Goal: Navigation & Orientation: Find specific page/section

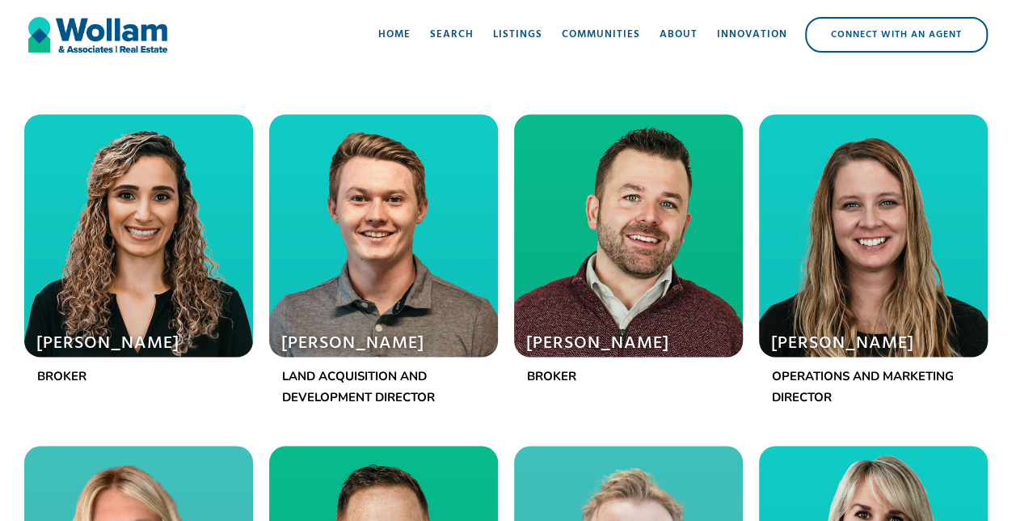
scroll to position [1257, 0]
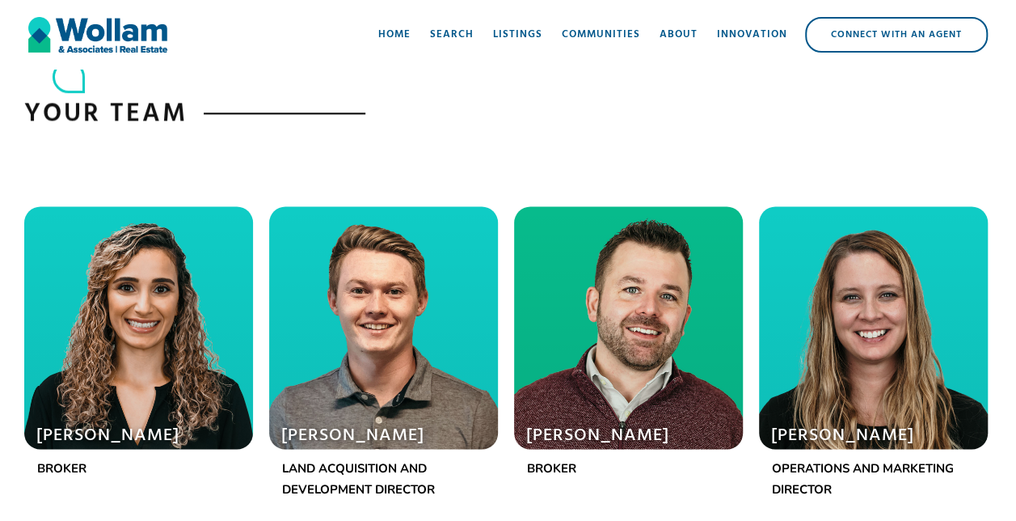
scroll to position [1181, 0]
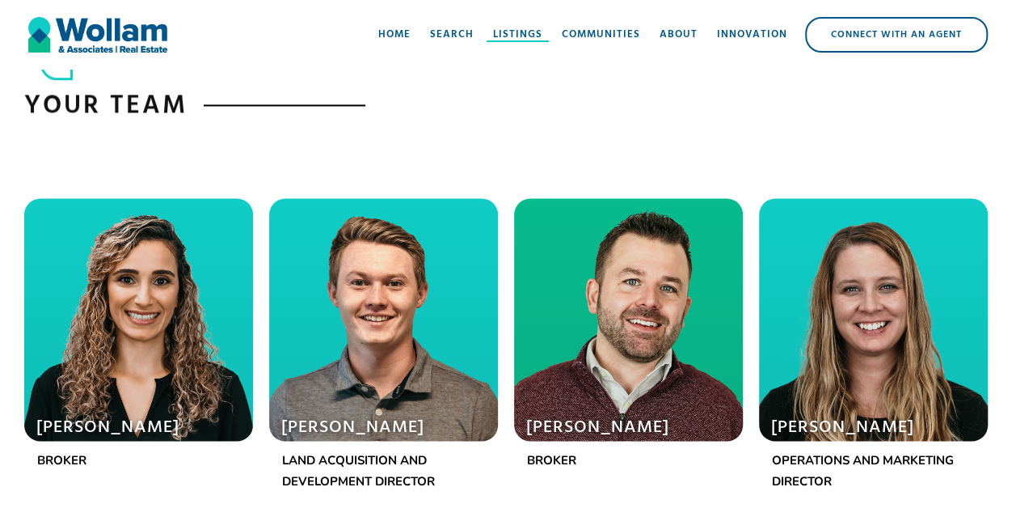
click at [514, 31] on div "Listings" at bounding box center [517, 35] width 49 height 16
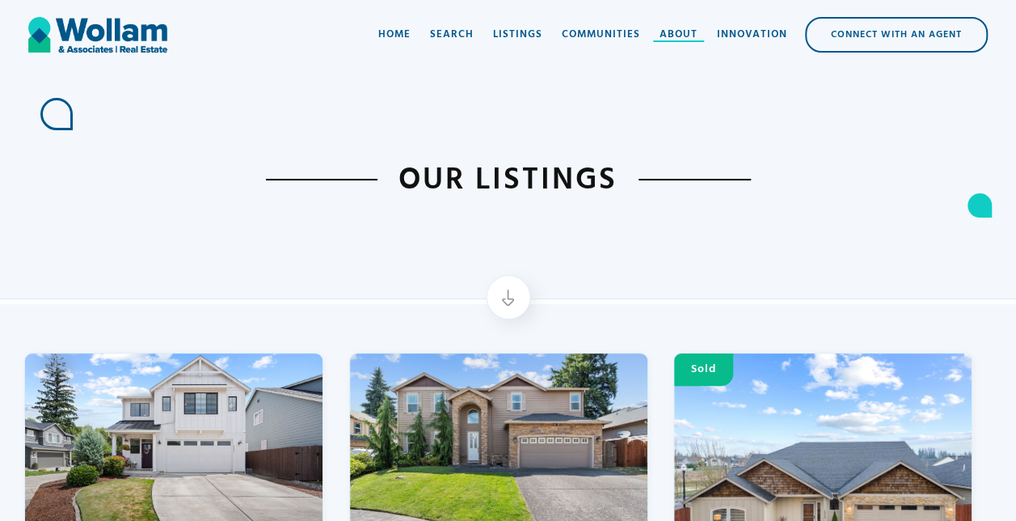
click at [683, 35] on div "About" at bounding box center [679, 35] width 38 height 16
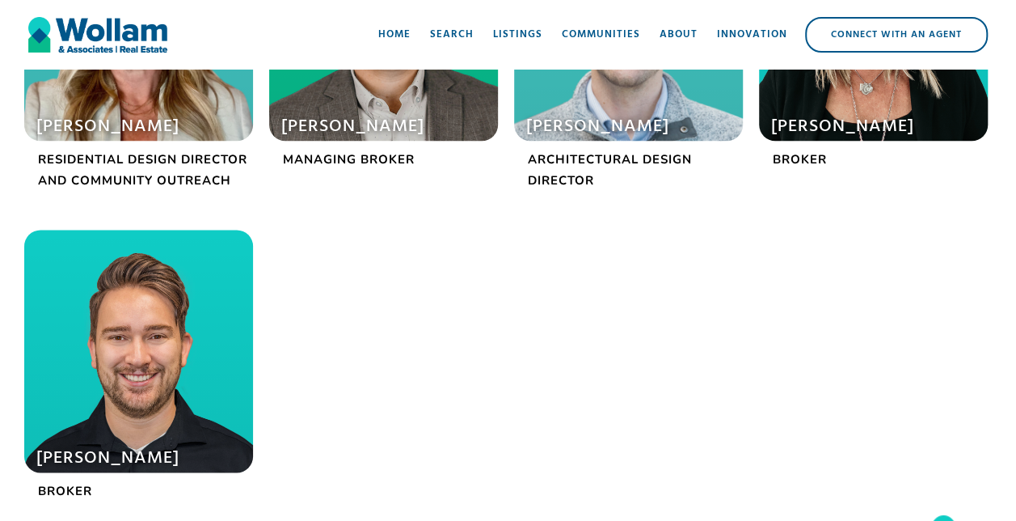
scroll to position [922, 0]
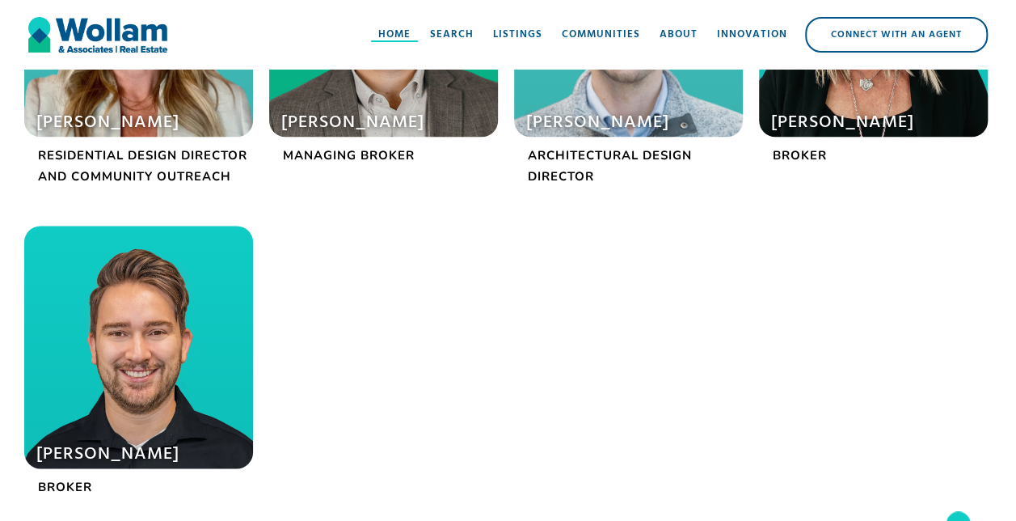
click at [395, 35] on div "Home" at bounding box center [394, 35] width 32 height 16
